Goal: Navigation & Orientation: Go to known website

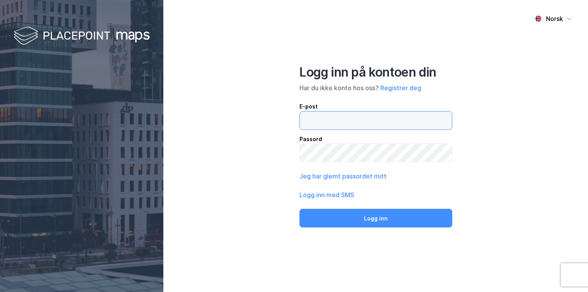
click at [316, 117] on input "email" at bounding box center [376, 121] width 152 height 18
type input "[EMAIL_ADDRESS][DOMAIN_NAME]"
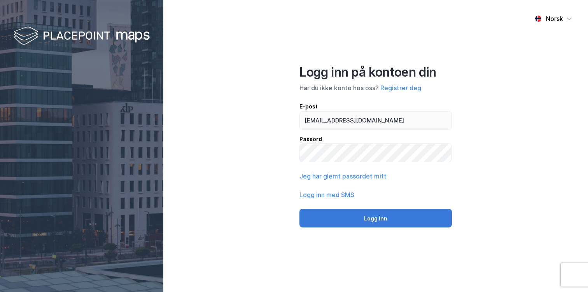
click at [391, 218] on button "Logg inn" at bounding box center [375, 218] width 152 height 19
